Goal: Find specific page/section

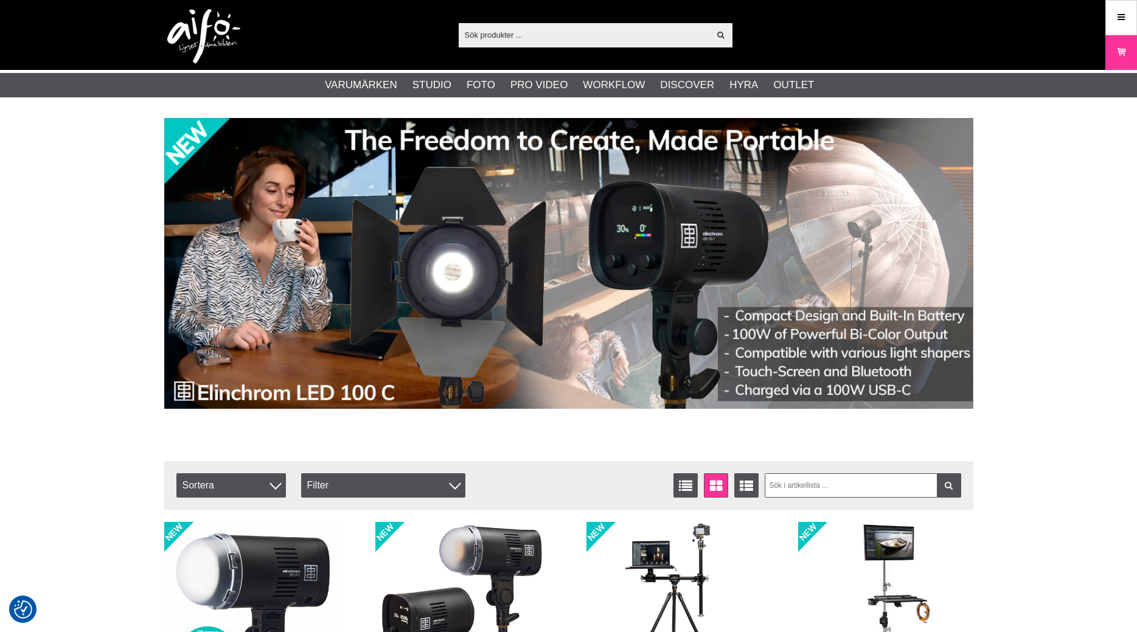
click at [508, 33] on input "text" at bounding box center [584, 35] width 251 height 18
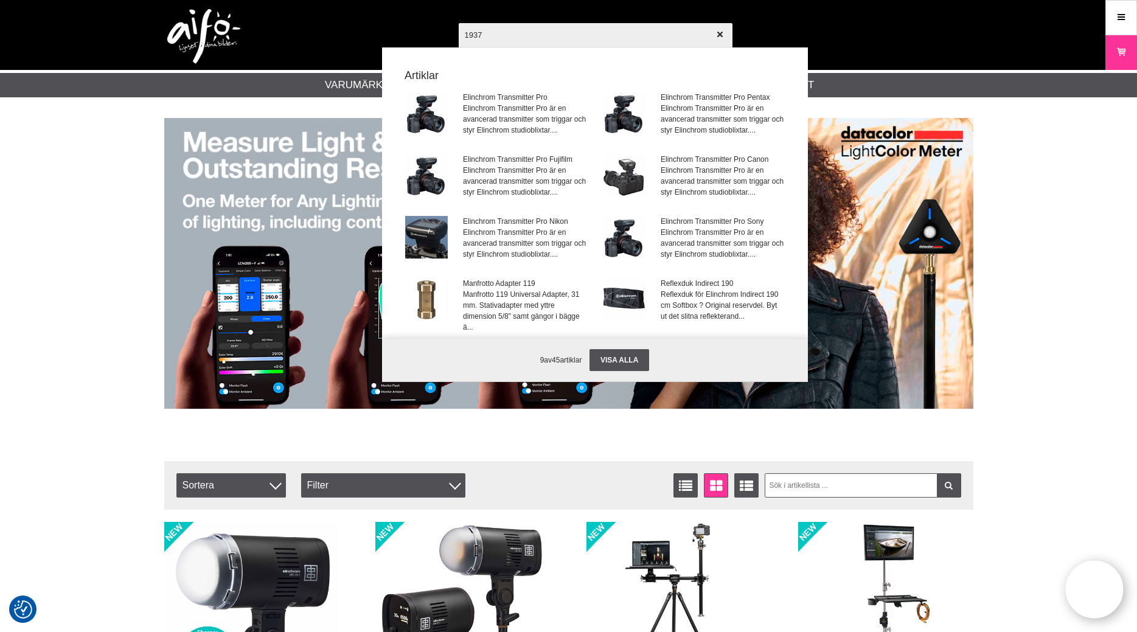
type input "19371"
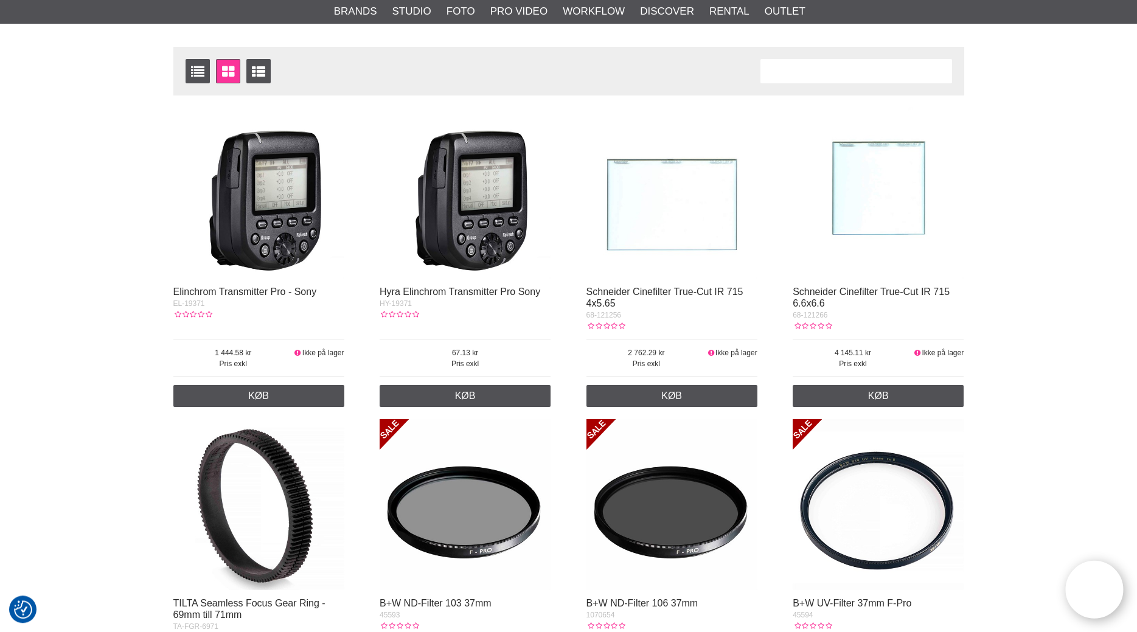
scroll to position [124, 0]
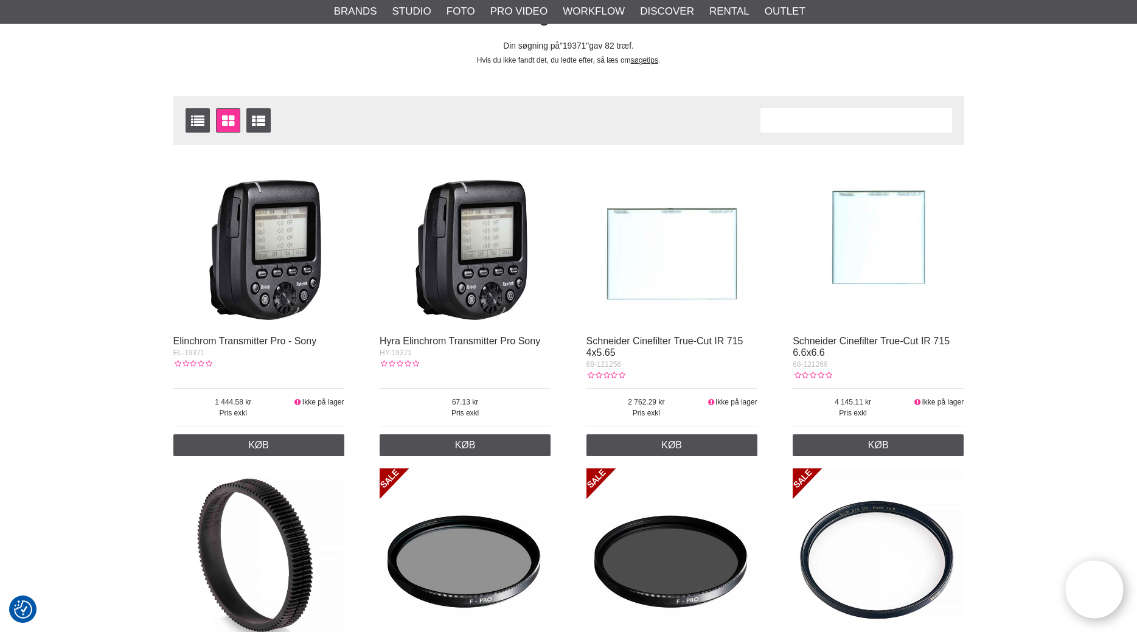
click at [274, 304] on img at bounding box center [258, 242] width 171 height 171
